Goal: Check status

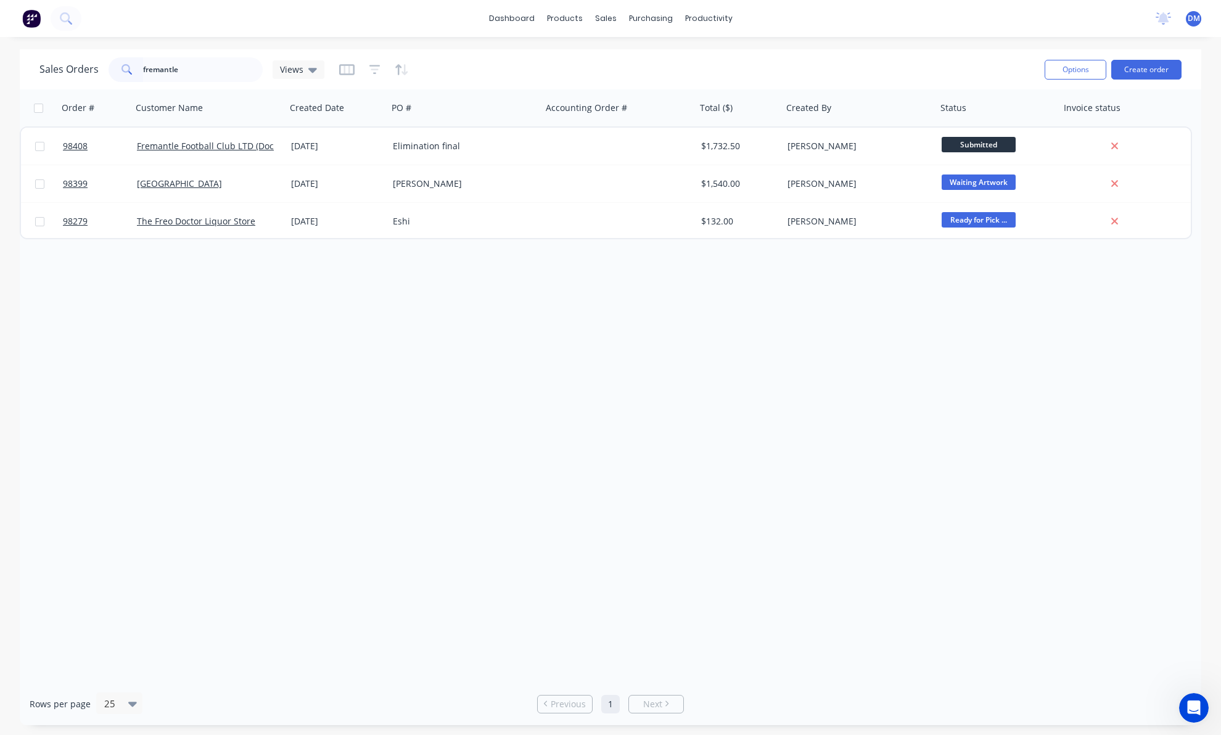
click at [210, 65] on input "fremantle" at bounding box center [203, 69] width 120 height 25
type input "f"
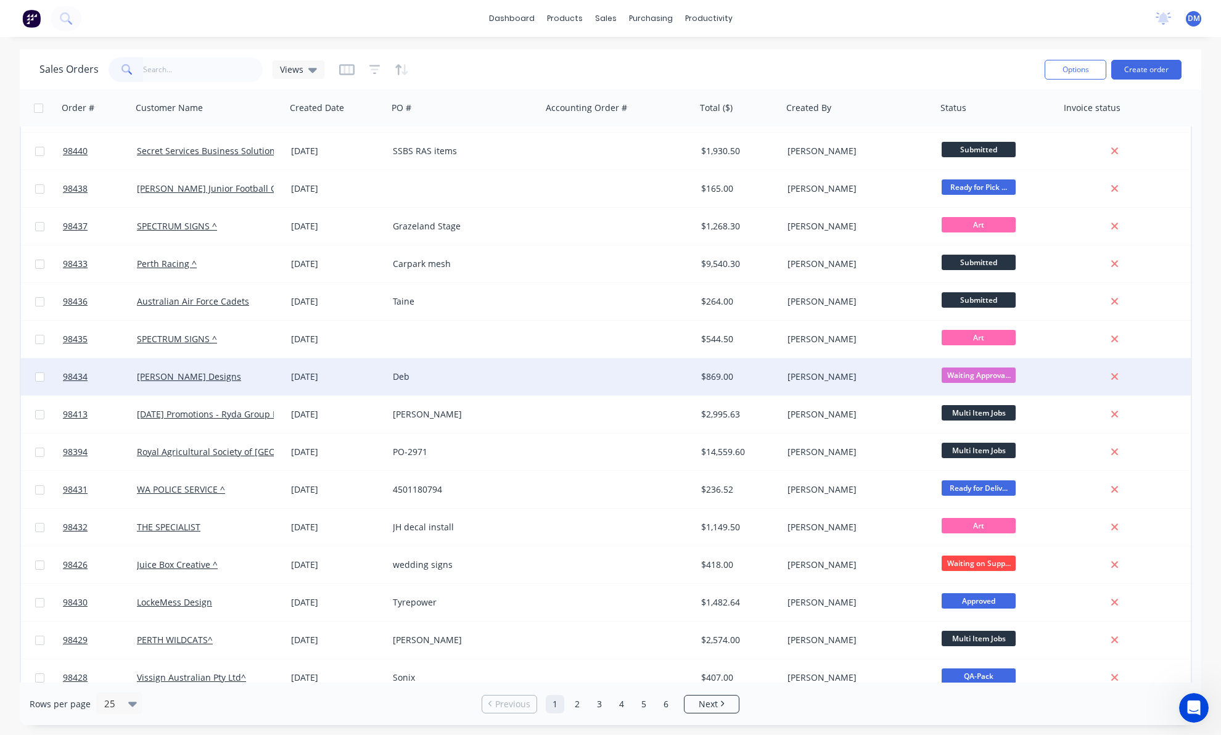
scroll to position [258, 0]
click at [485, 379] on div "Deb" at bounding box center [461, 377] width 137 height 12
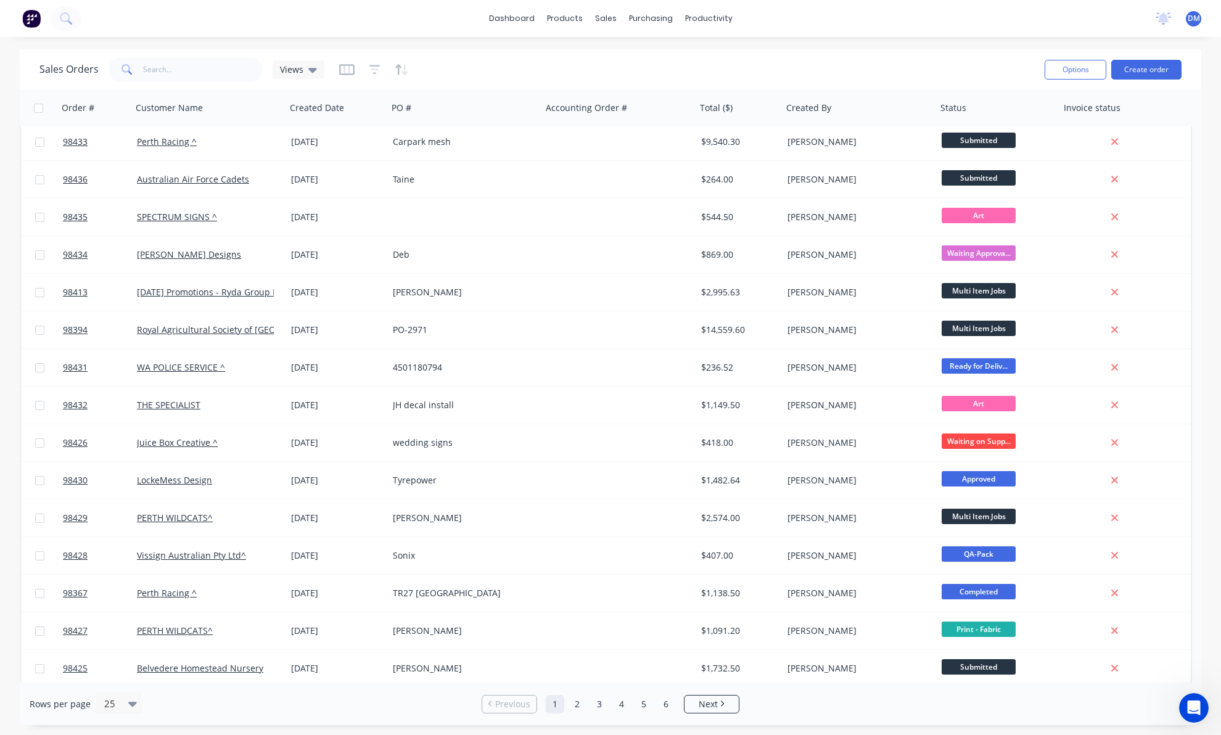
scroll to position [384, 0]
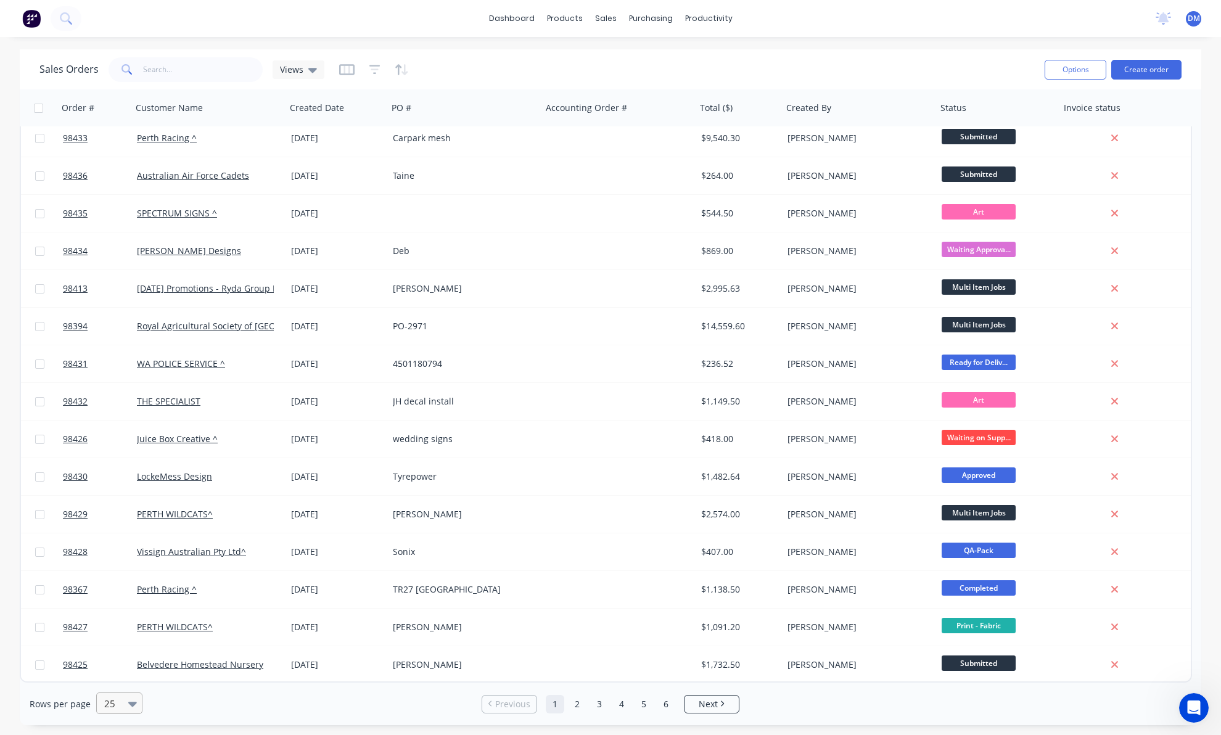
click at [124, 703] on div "25" at bounding box center [113, 703] width 29 height 20
click at [118, 671] on div "100" at bounding box center [117, 673] width 46 height 23
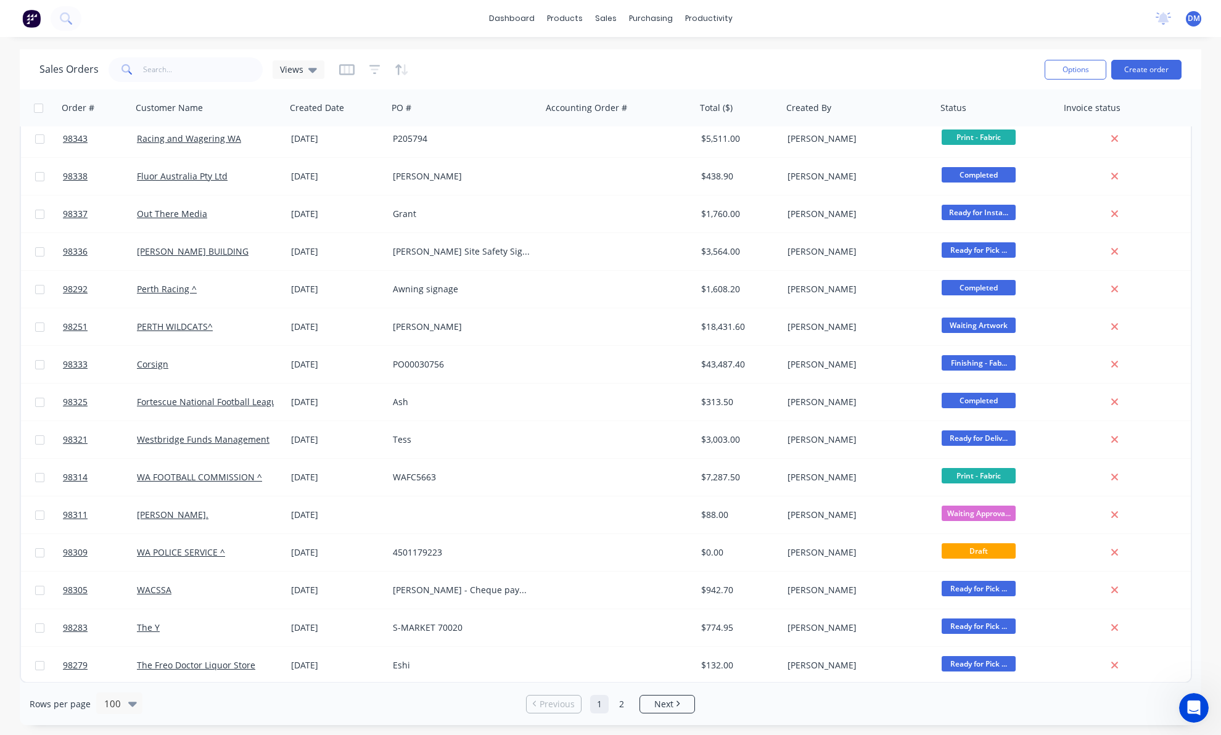
scroll to position [3205, 0]
click at [657, 708] on span "Next" at bounding box center [663, 704] width 19 height 12
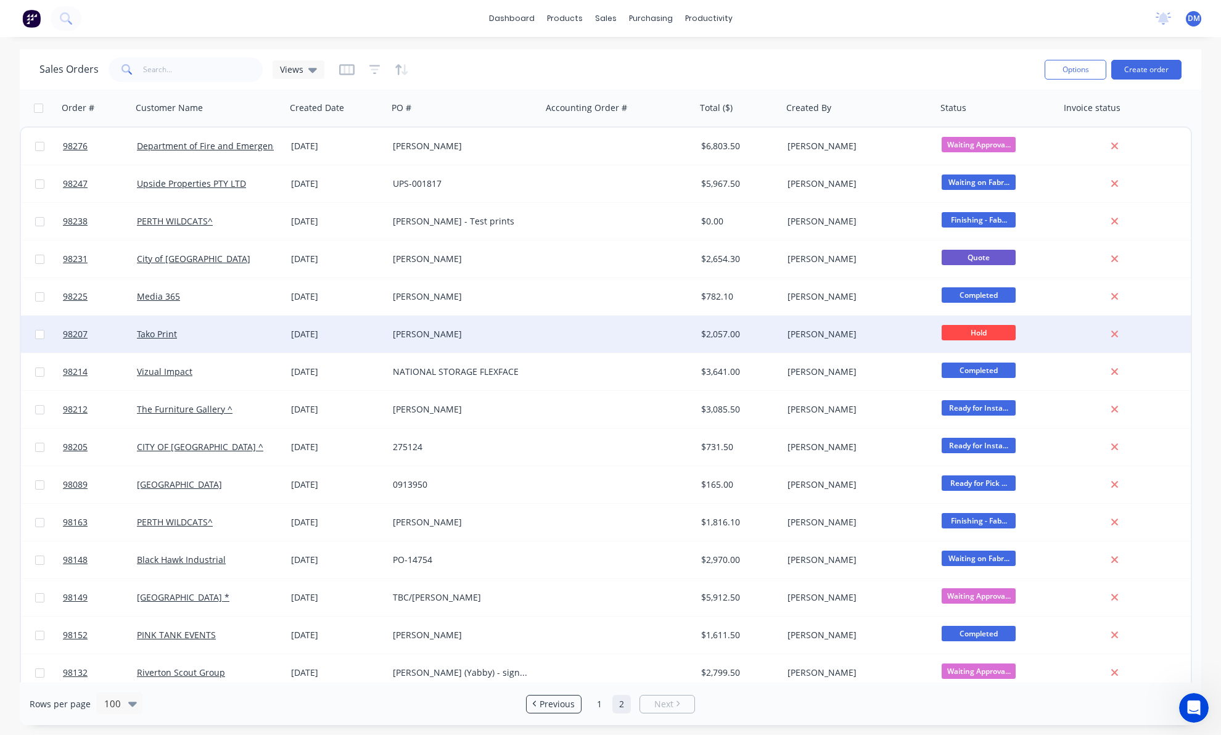
scroll to position [0, 0]
